Goal: Task Accomplishment & Management: Manage account settings

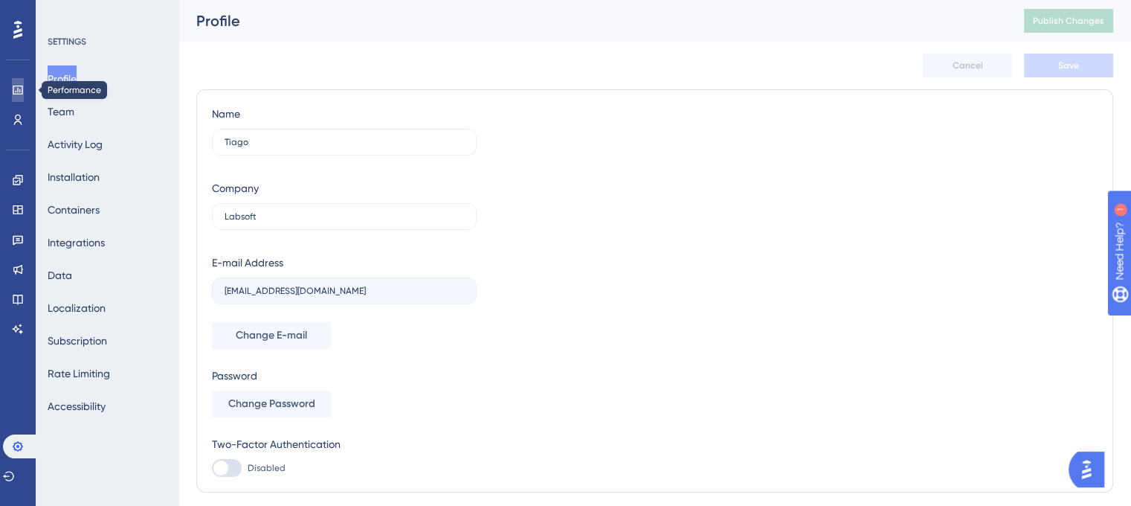
click at [13, 92] on icon at bounding box center [18, 90] width 10 height 9
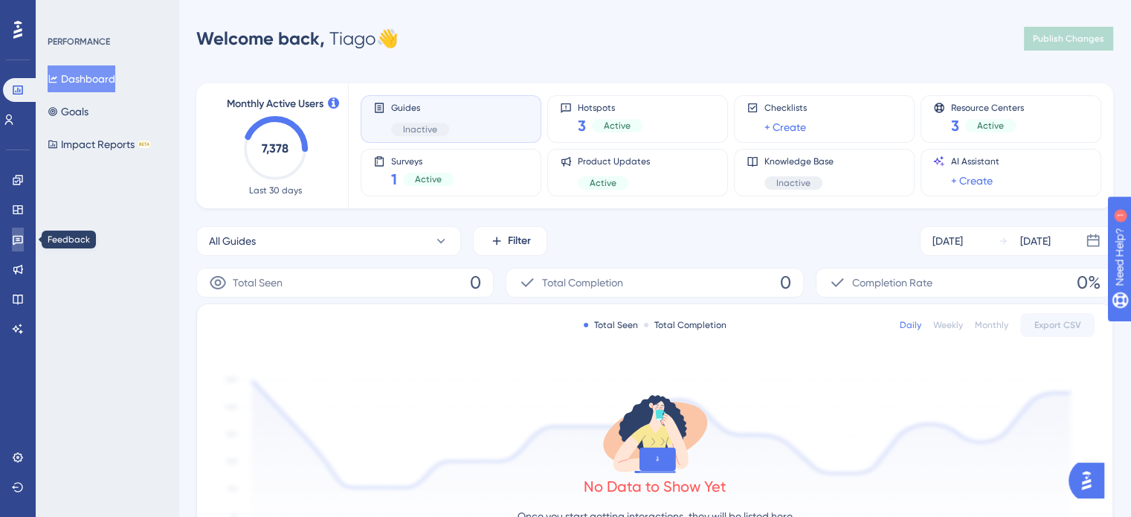
click at [14, 243] on icon at bounding box center [18, 239] width 12 height 12
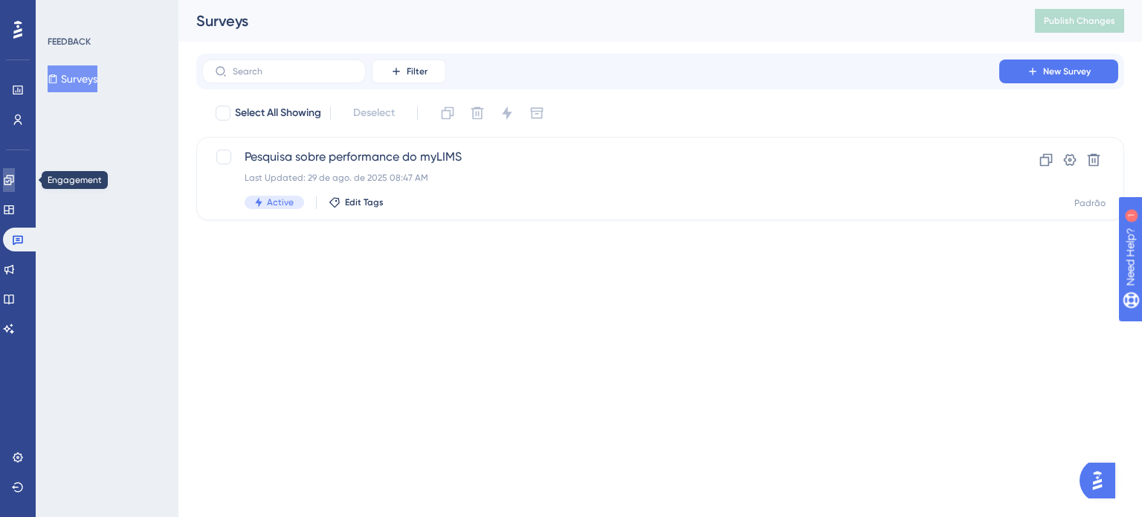
click at [13, 180] on icon at bounding box center [9, 180] width 10 height 10
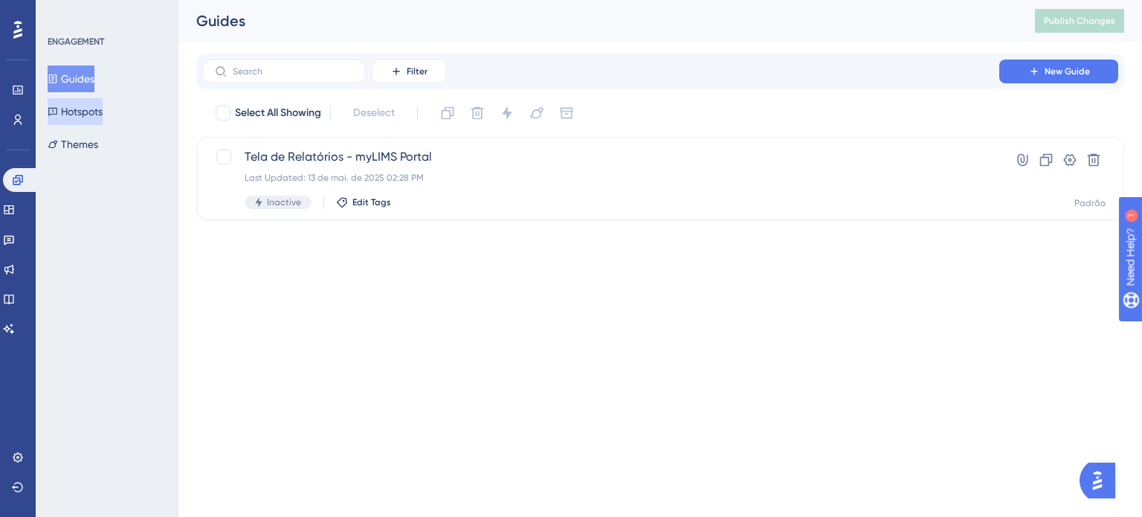
click at [91, 115] on button "Hotspots" at bounding box center [75, 111] width 55 height 27
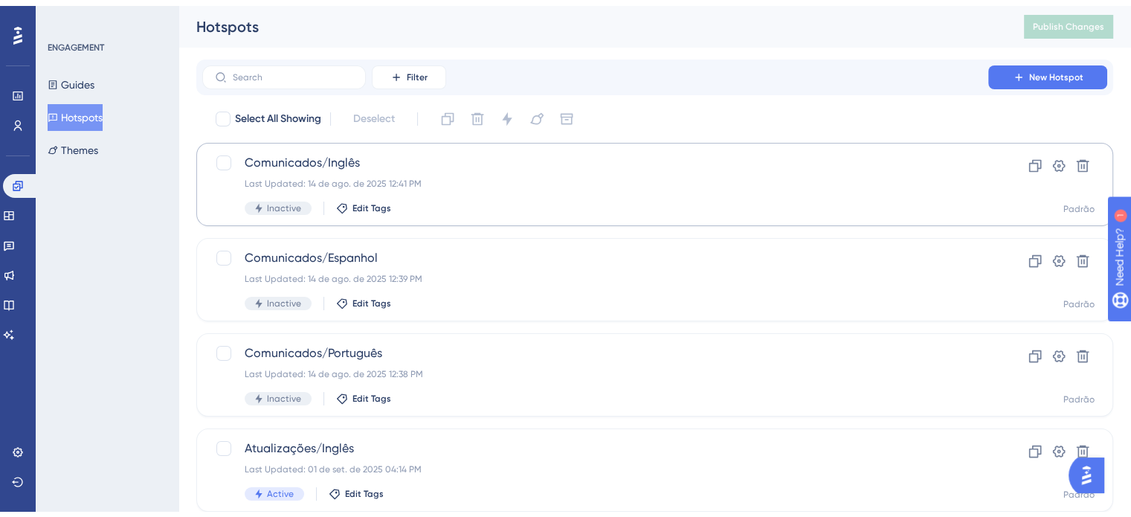
scroll to position [223, 0]
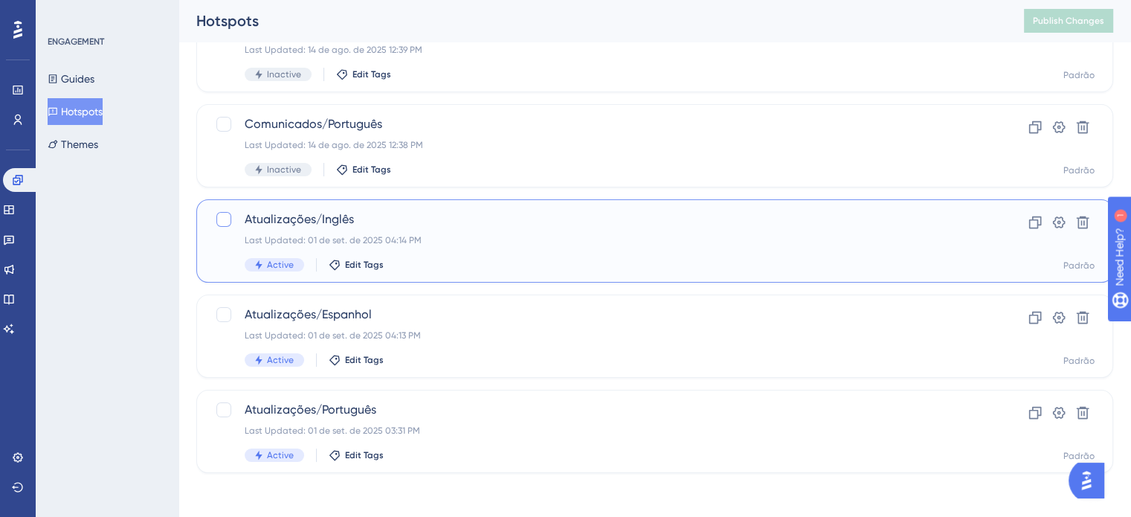
click at [222, 219] on div at bounding box center [223, 219] width 15 height 15
checkbox input "true"
drag, startPoint x: 220, startPoint y: 314, endPoint x: 220, endPoint y: 347, distance: 33.5
click at [219, 315] on div at bounding box center [223, 314] width 15 height 15
checkbox input "true"
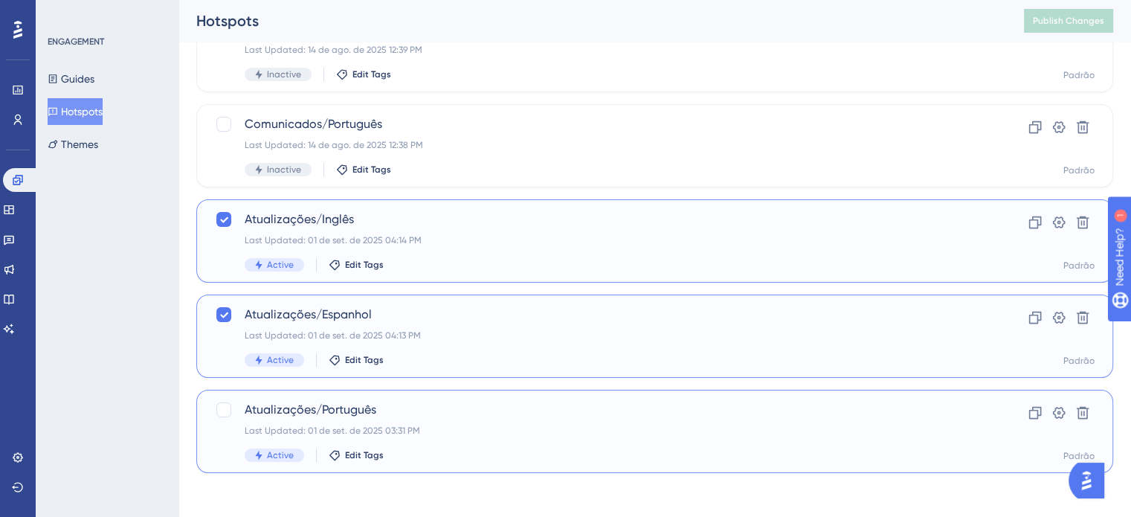
click at [227, 419] on div "Atualizações/Português Last Updated: 01 de set. de 2025 03:31 PM Active Edit Ta…" at bounding box center [580, 431] width 731 height 61
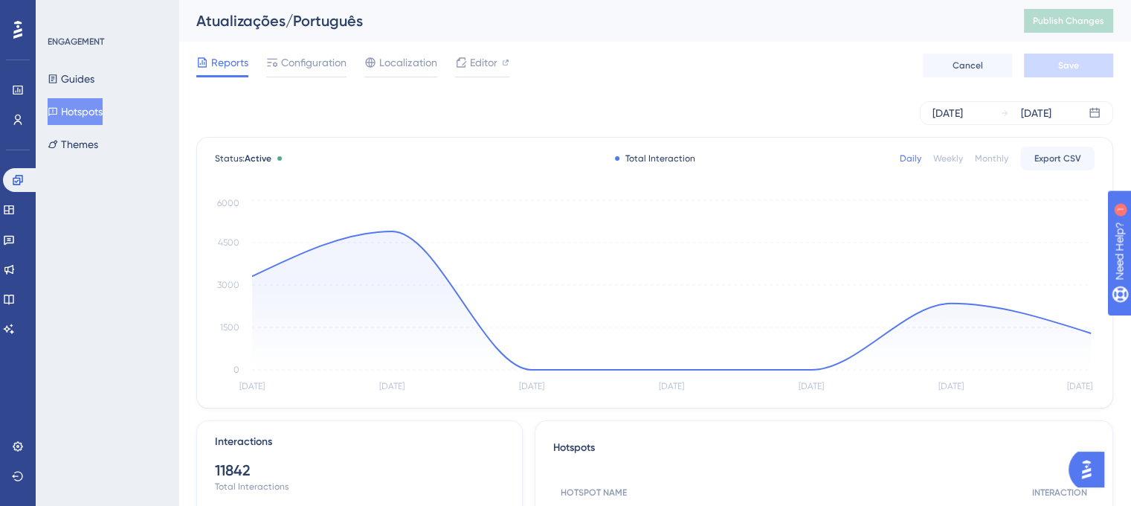
click at [91, 120] on button "Hotspots" at bounding box center [75, 111] width 55 height 27
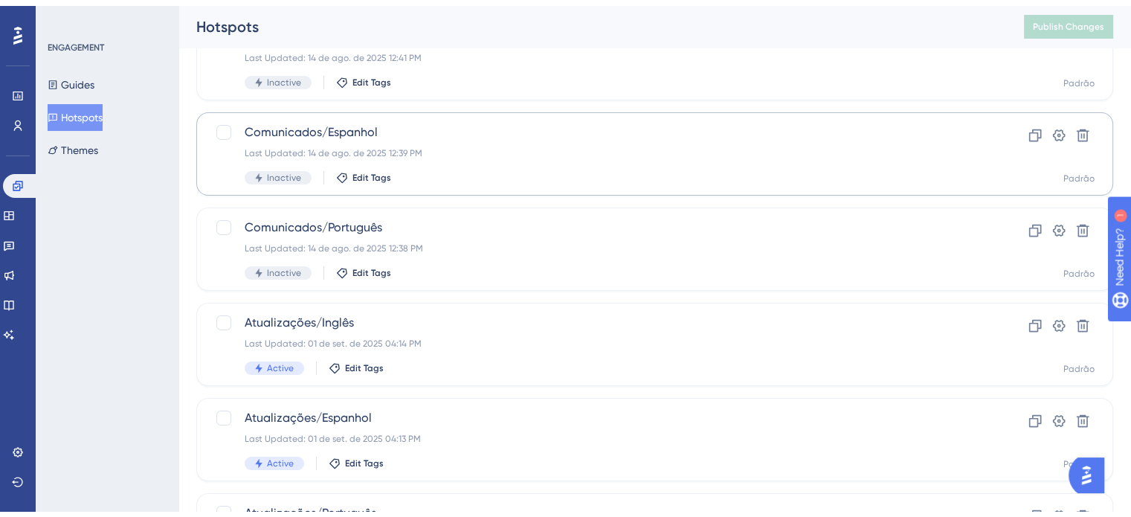
scroll to position [223, 0]
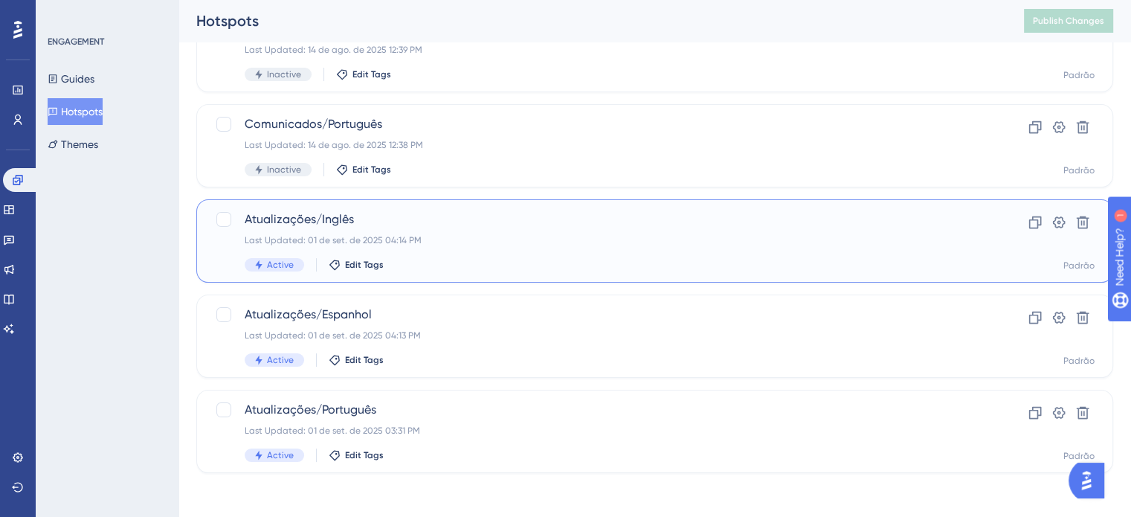
drag, startPoint x: 225, startPoint y: 214, endPoint x: 214, endPoint y: 270, distance: 56.7
click at [225, 216] on div at bounding box center [223, 219] width 15 height 15
checkbox input "true"
click at [225, 314] on div at bounding box center [223, 314] width 15 height 15
checkbox input "true"
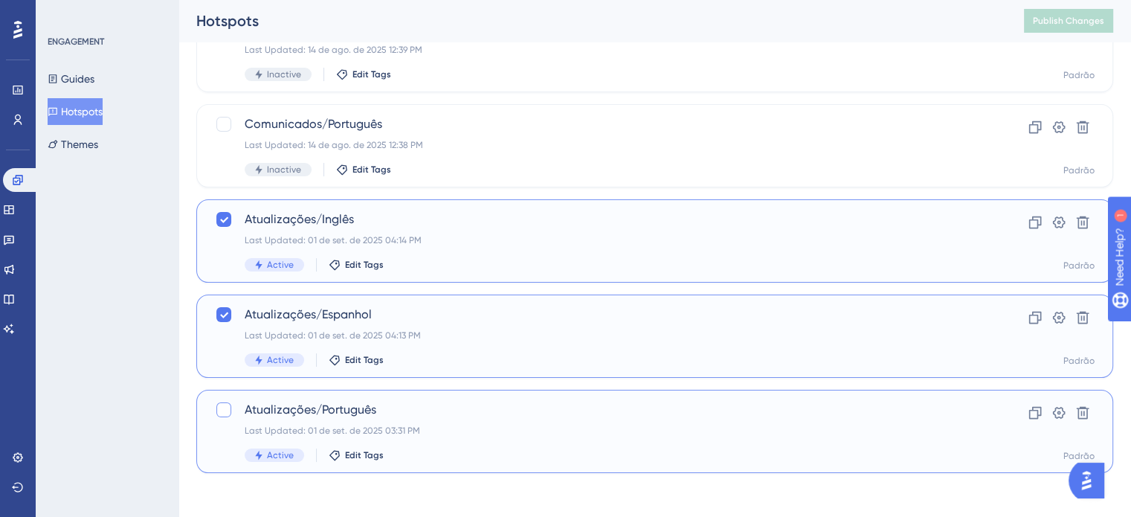
click at [228, 413] on div at bounding box center [223, 409] width 15 height 15
checkbox input "true"
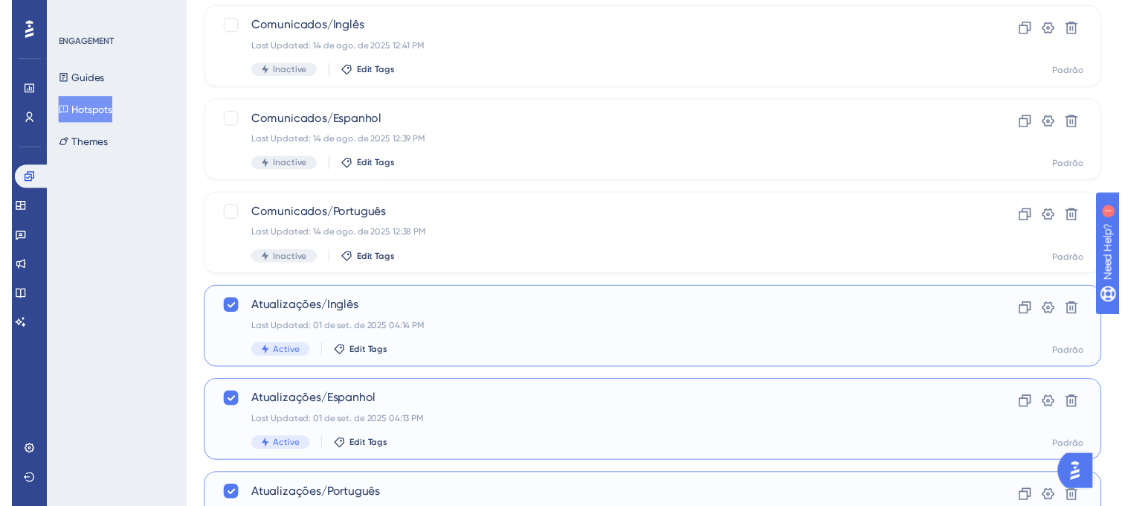
scroll to position [0, 0]
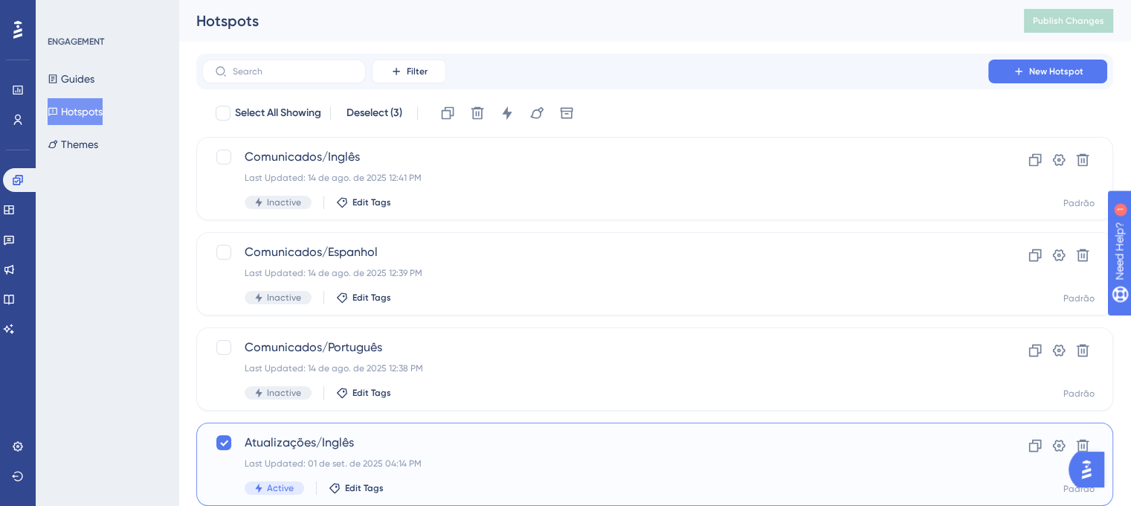
click at [128, 204] on div "ENGAGEMENT Guides Hotspots Themes" at bounding box center [107, 253] width 143 height 506
click at [511, 114] on icon at bounding box center [507, 112] width 10 height 13
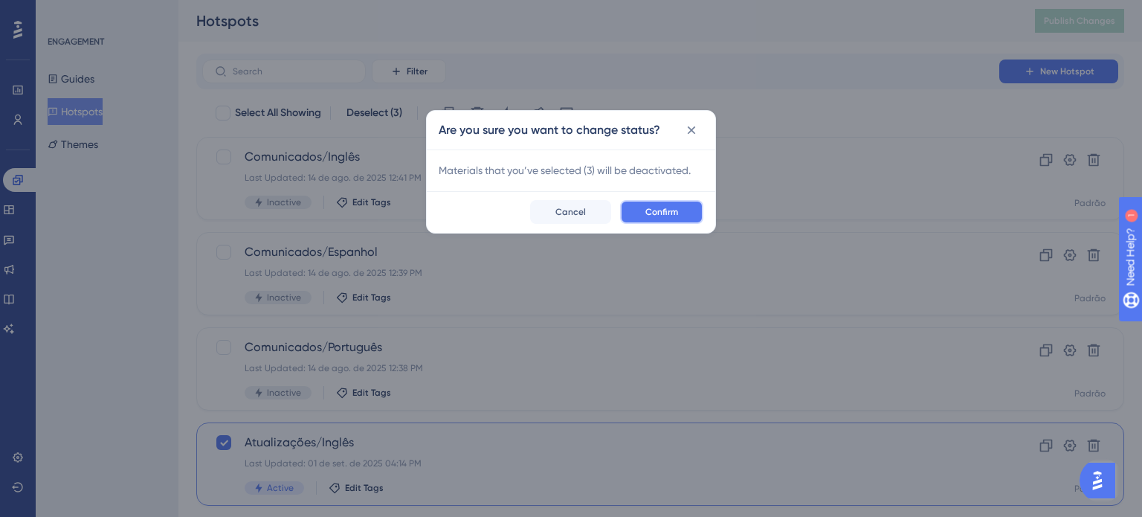
click at [653, 204] on button "Confirm" at bounding box center [661, 212] width 83 height 24
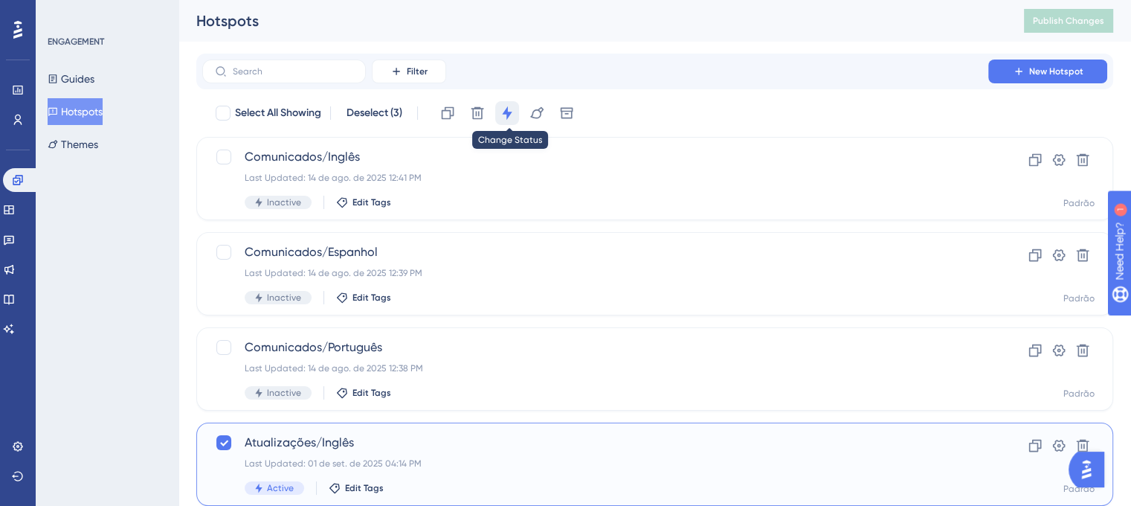
click at [515, 109] on icon at bounding box center [507, 113] width 15 height 15
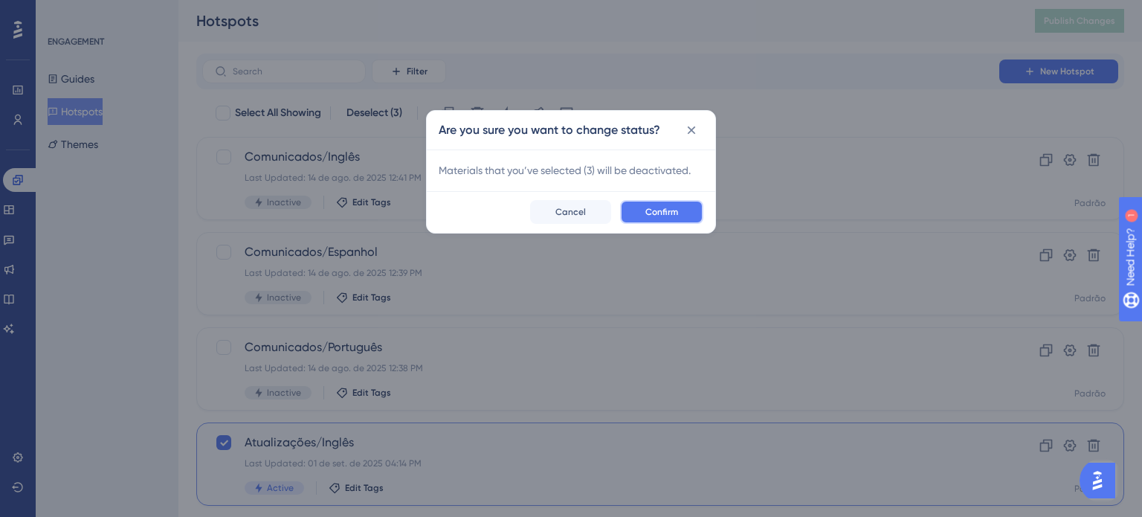
click at [666, 211] on span "Confirm" at bounding box center [661, 212] width 33 height 12
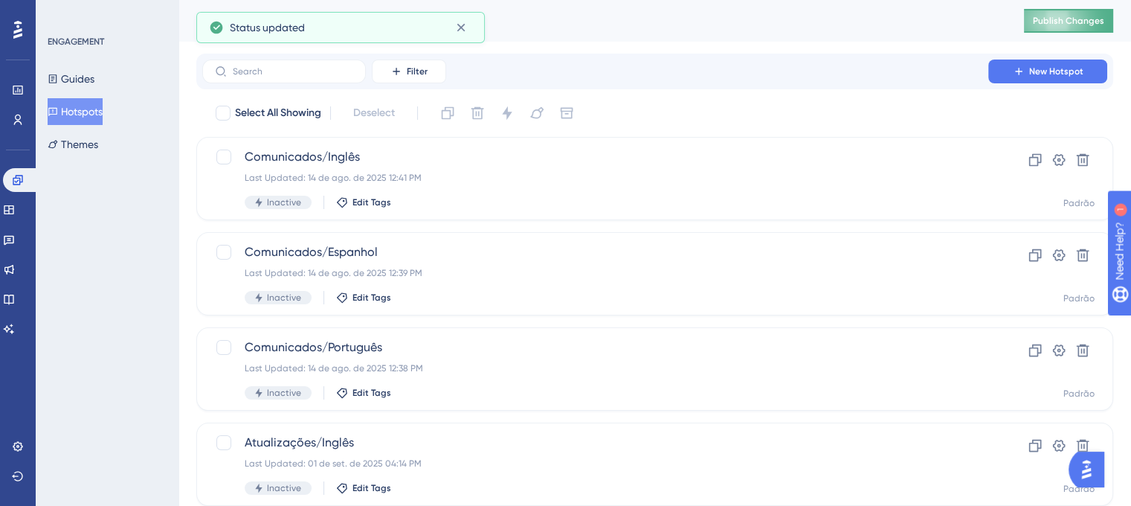
click at [1046, 14] on button "Publish Changes" at bounding box center [1068, 21] width 89 height 24
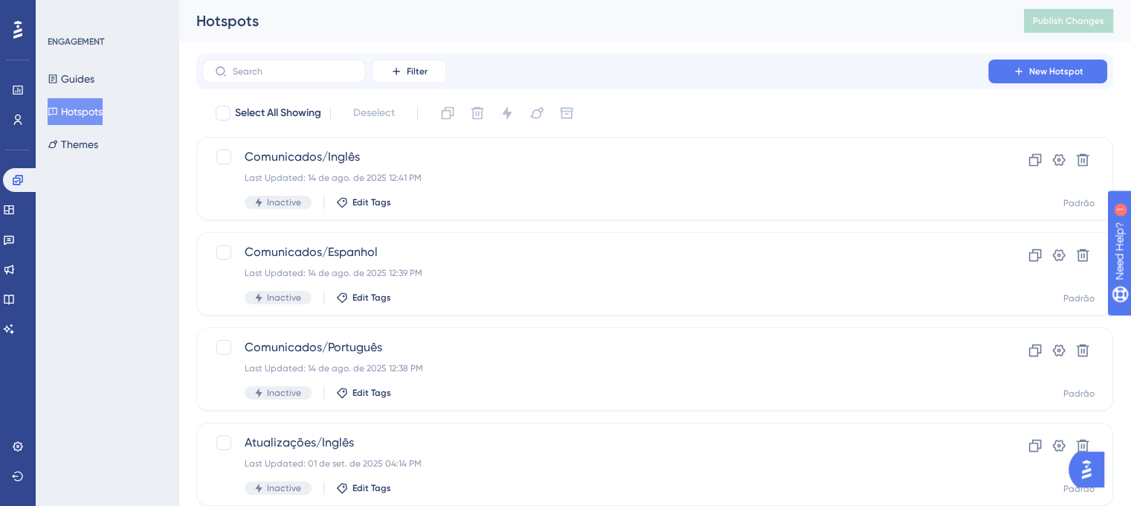
click at [100, 237] on div "ENGAGEMENT Guides Hotspots Themes" at bounding box center [107, 253] width 143 height 506
click at [61, 228] on div "ENGAGEMENT Guides Hotspots Themes" at bounding box center [107, 253] width 143 height 506
click at [157, 277] on div "ENGAGEMENT Guides Hotspots Themes" at bounding box center [107, 253] width 143 height 506
click at [15, 115] on icon at bounding box center [18, 120] width 12 height 12
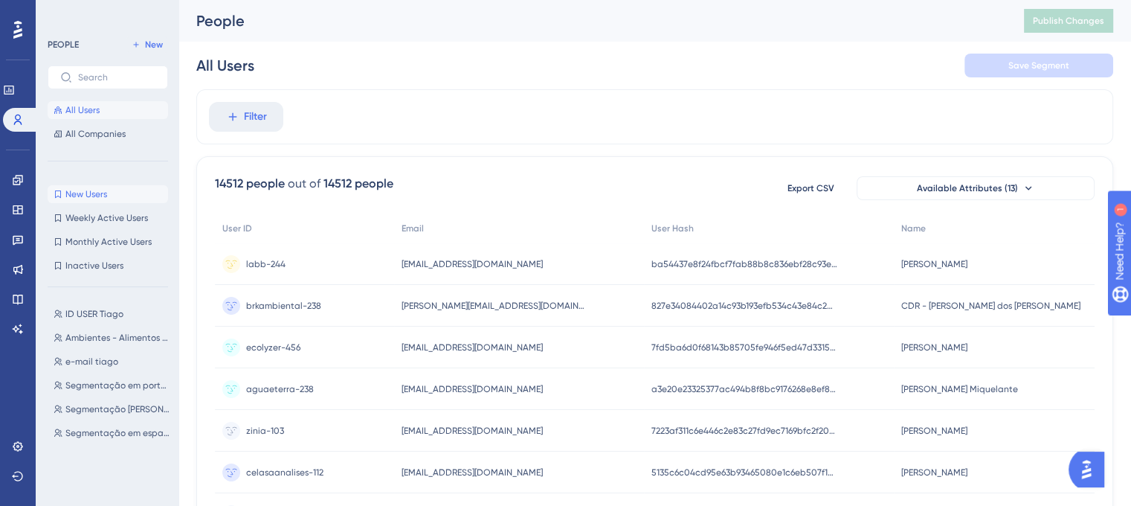
click at [94, 193] on span "New Users" at bounding box center [86, 194] width 42 height 12
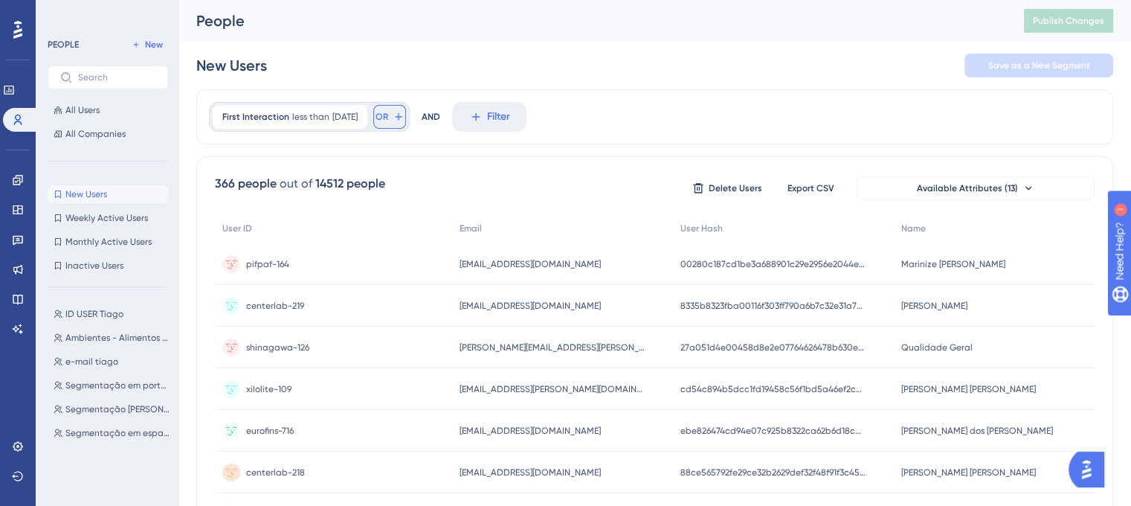
click at [388, 115] on span "OR" at bounding box center [381, 117] width 13 height 12
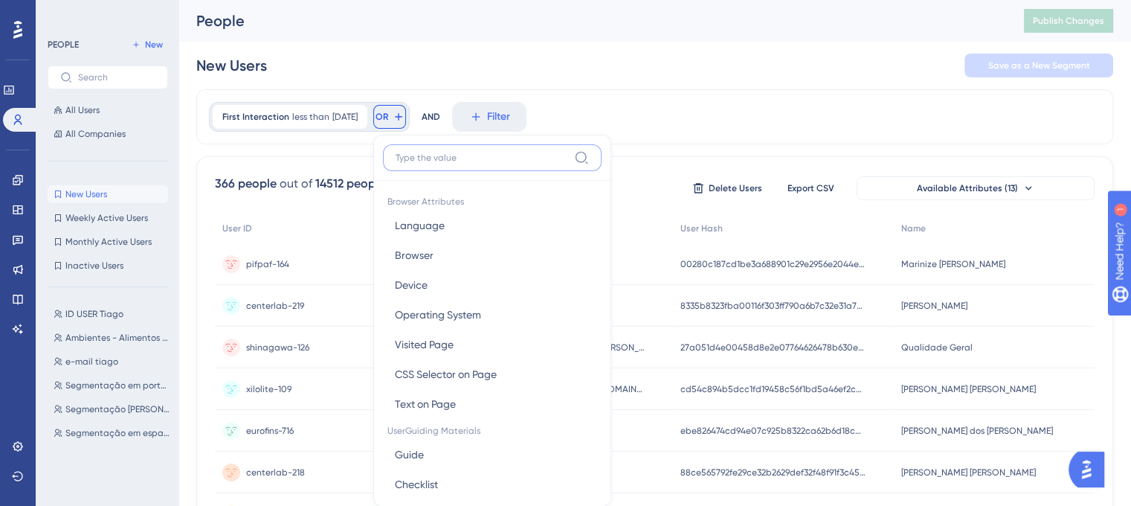
scroll to position [68, 0]
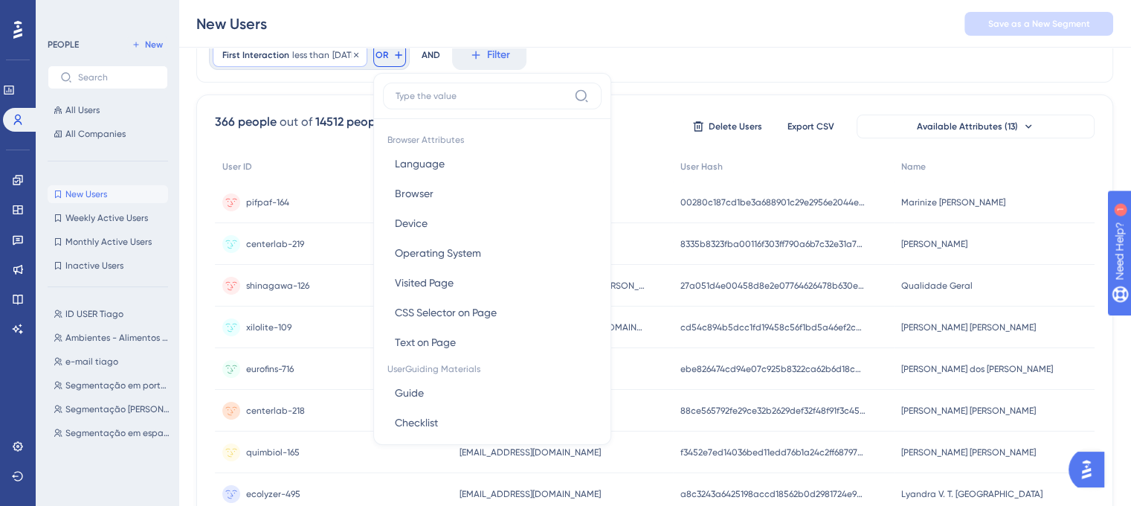
click at [341, 57] on span "[DATE]" at bounding box center [344, 55] width 25 height 12
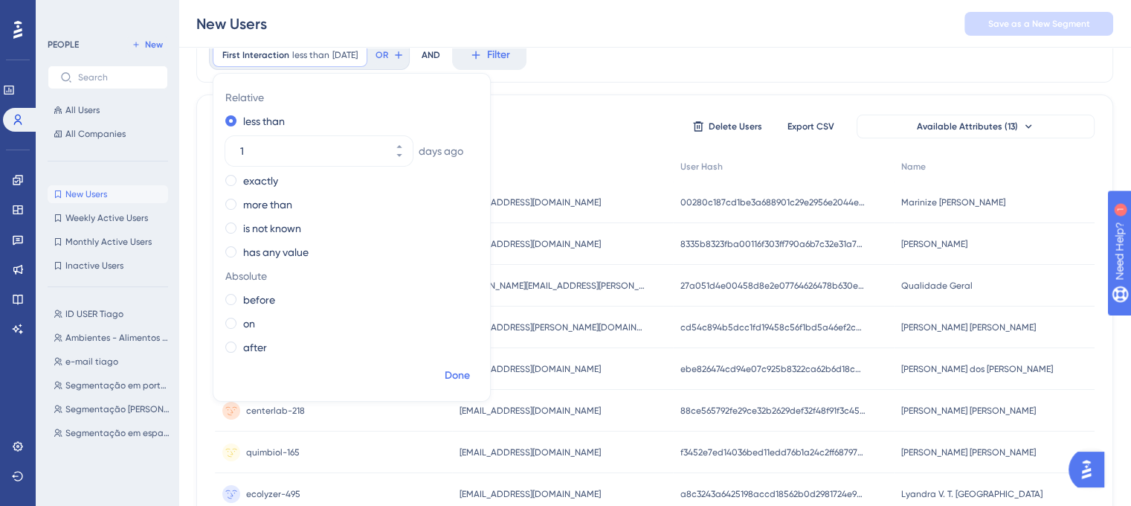
type input "1"
click at [449, 381] on span "Done" at bounding box center [457, 376] width 25 height 18
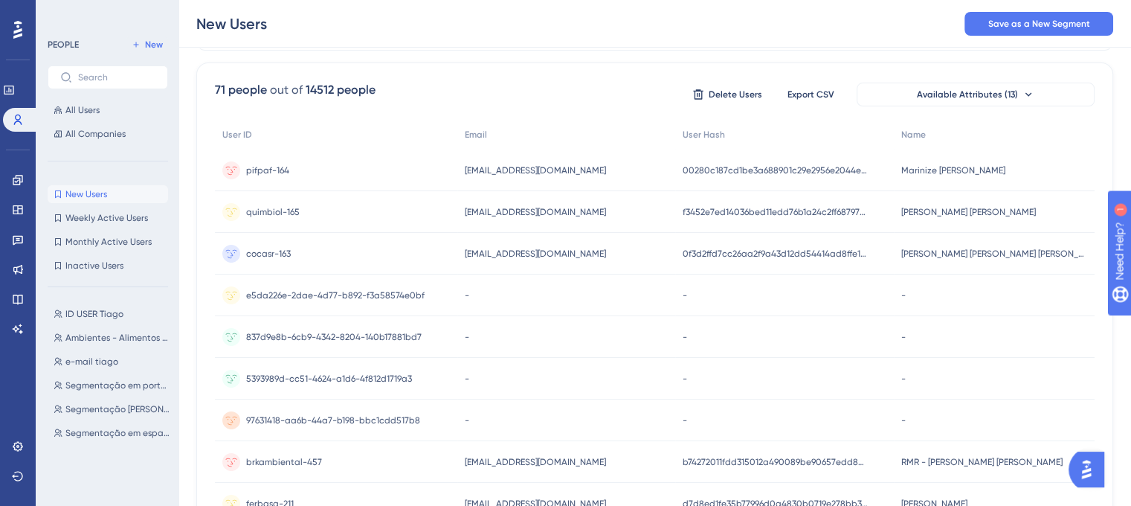
scroll to position [0, 0]
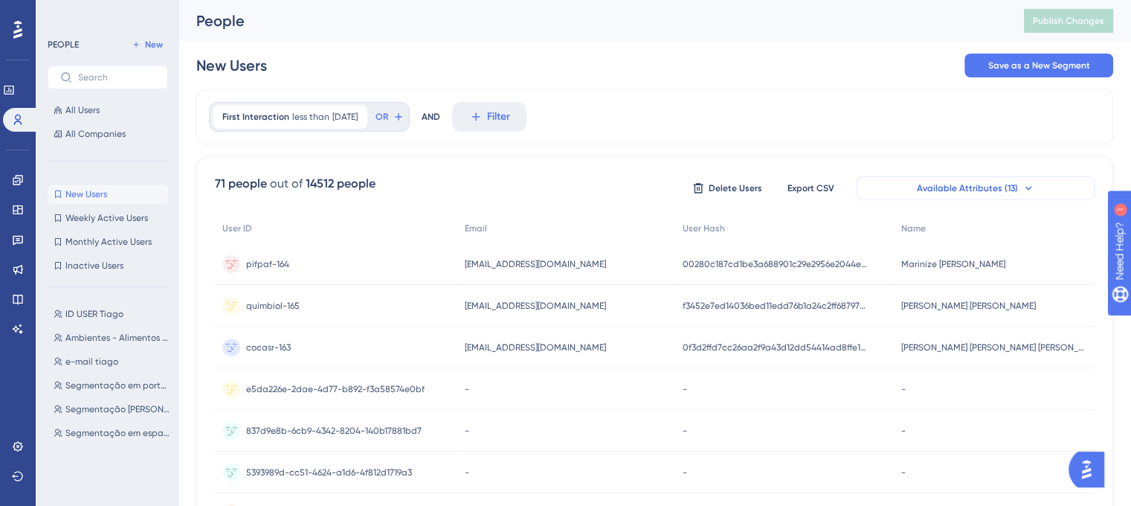
click at [957, 176] on div "Available Attributes (13)" at bounding box center [976, 188] width 238 height 24
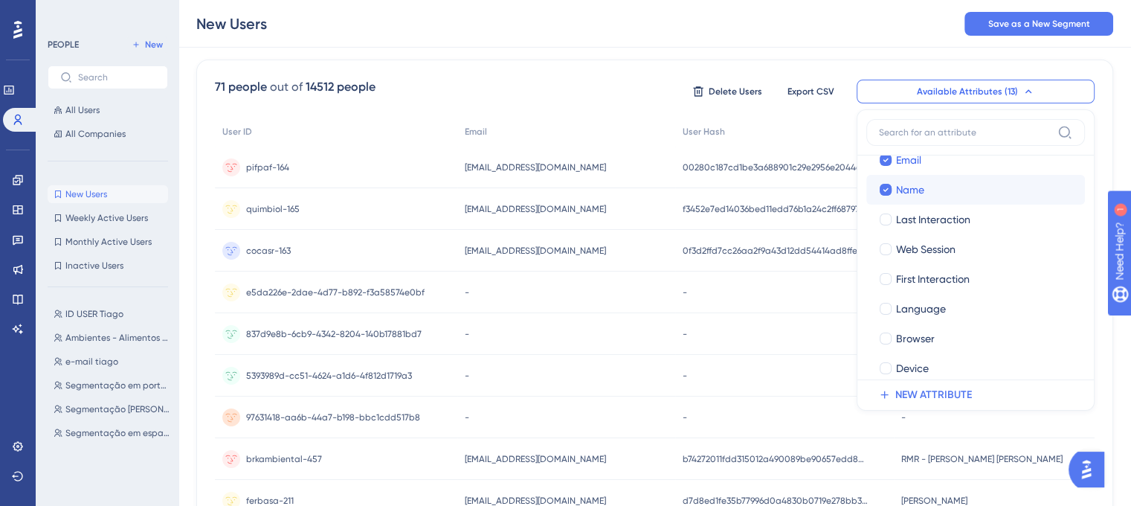
scroll to position [74, 0]
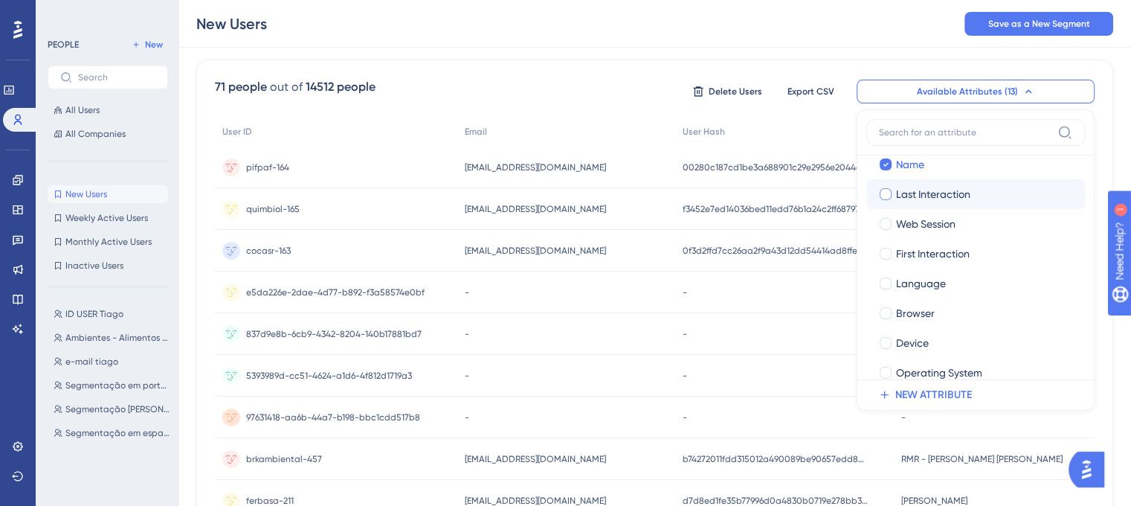
click at [889, 194] on div at bounding box center [886, 194] width 12 height 12
checkbox input "true"
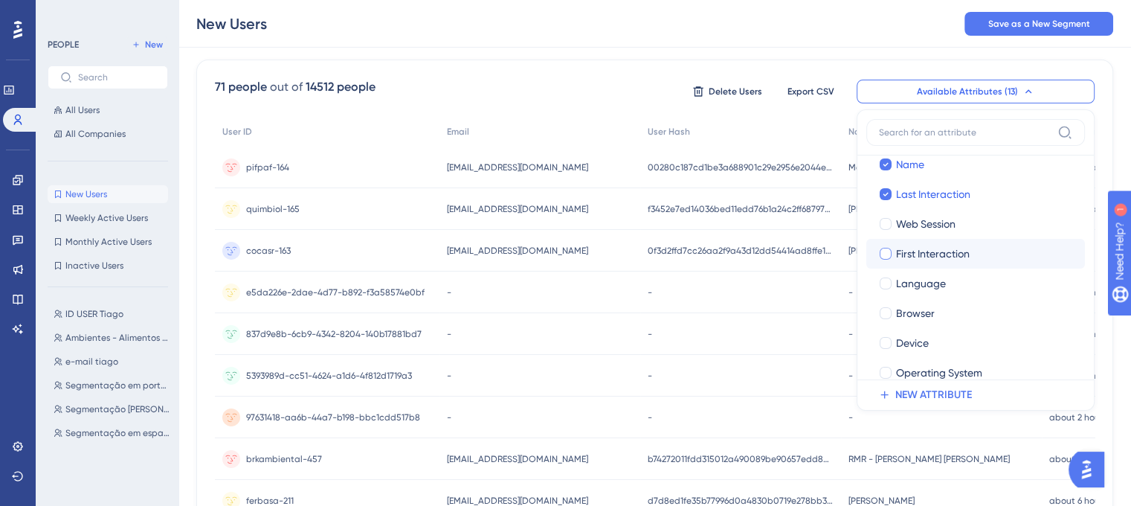
click at [886, 251] on div at bounding box center [886, 254] width 12 height 12
checkbox input "true"
click at [882, 228] on div at bounding box center [886, 224] width 12 height 12
checkbox input "true"
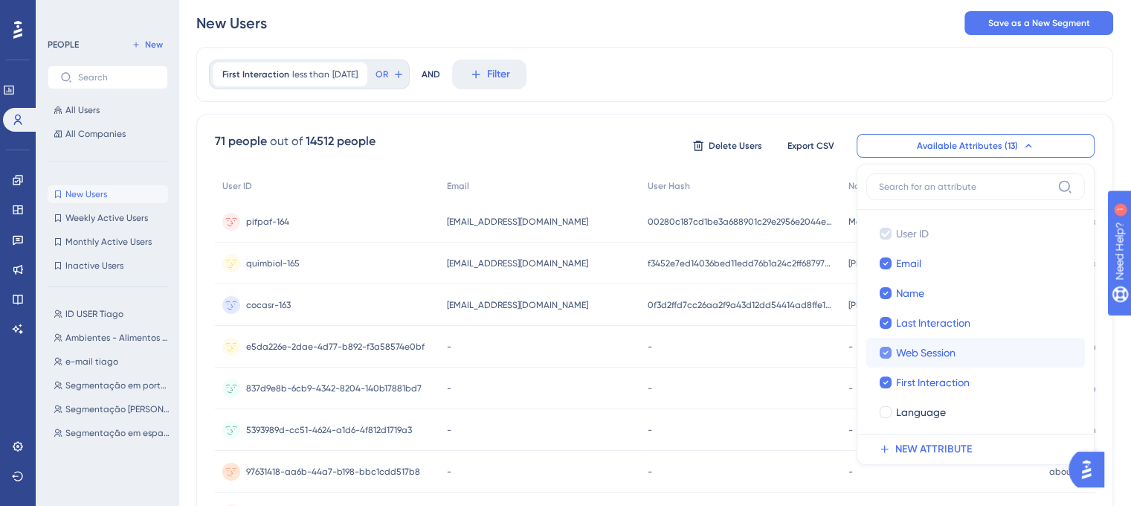
scroll to position [0, 0]
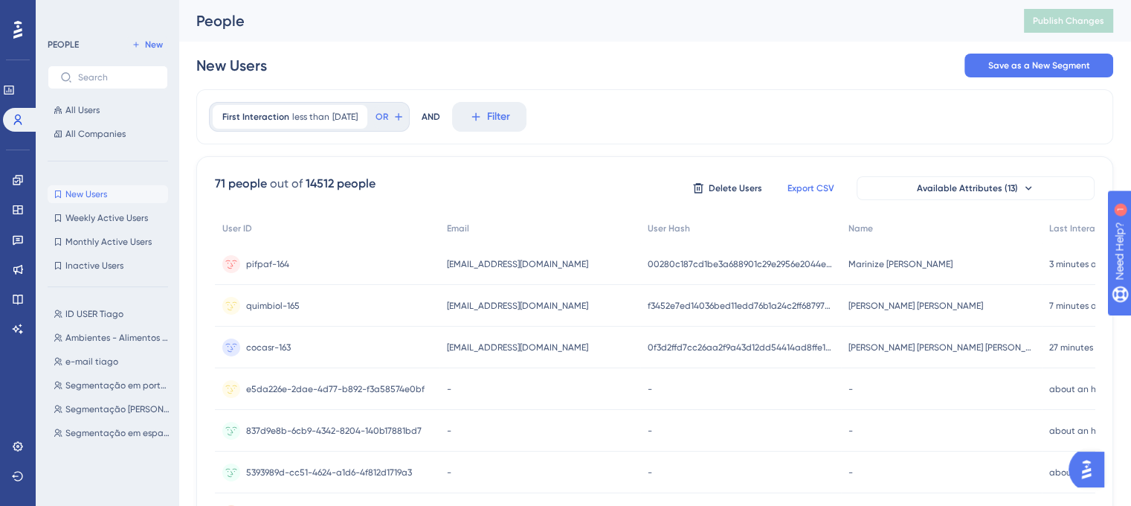
click at [790, 180] on button "Export CSV" at bounding box center [810, 188] width 74 height 24
